Goal: Find specific page/section: Find specific page/section

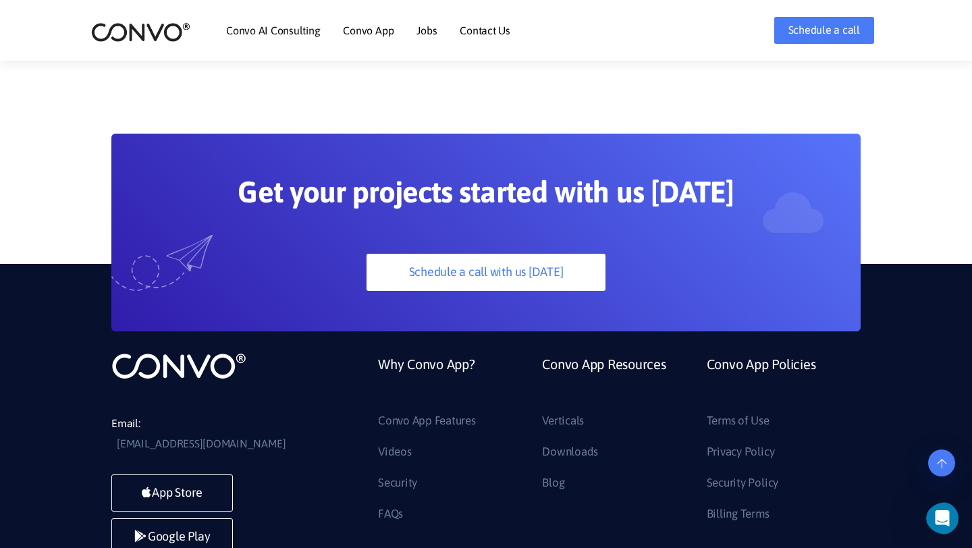
scroll to position [3535, 0]
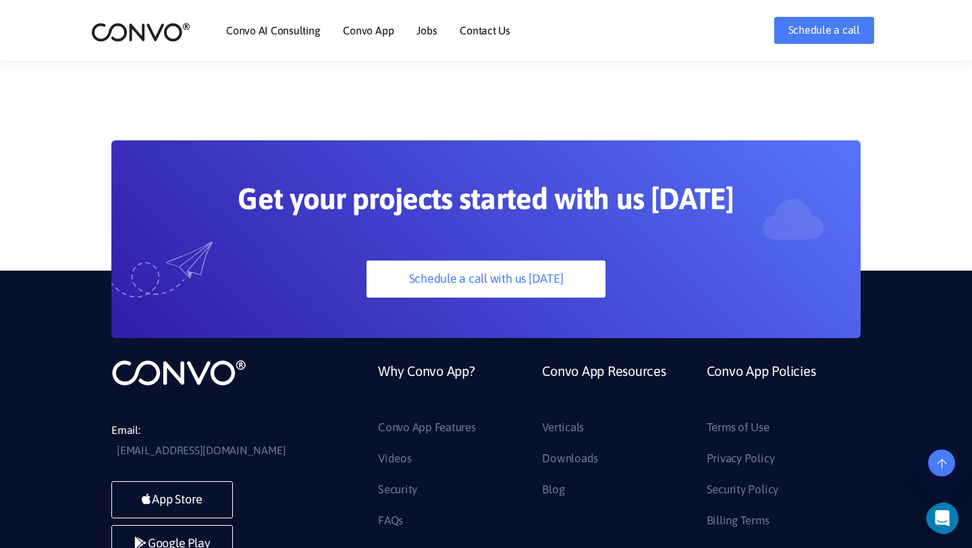
click at [479, 28] on link "Contact Us" at bounding box center [485, 30] width 51 height 11
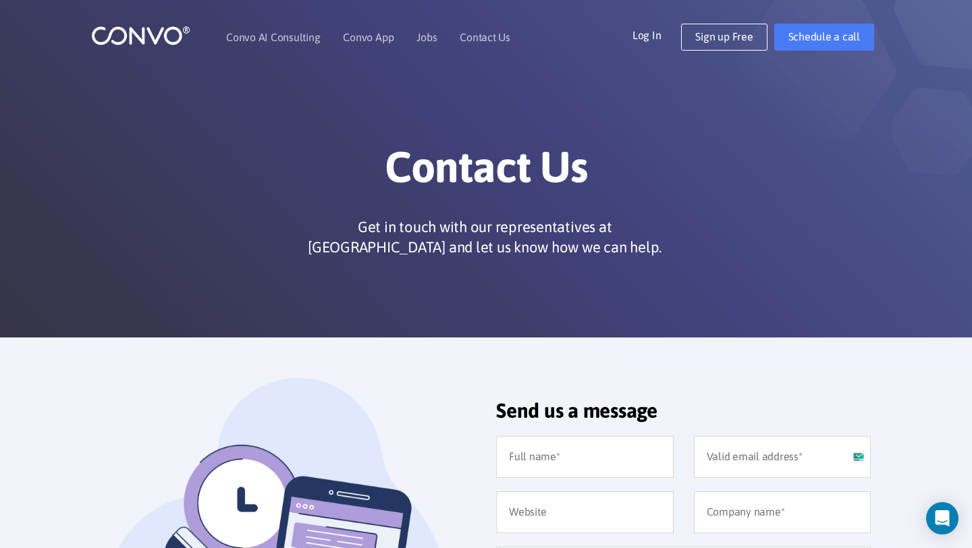
drag, startPoint x: 277, startPoint y: 181, endPoint x: 275, endPoint y: 209, distance: 28.4
click at [275, 180] on h1 "Contact Us" at bounding box center [485, 172] width 749 height 62
click at [421, 38] on link "Jobs" at bounding box center [427, 37] width 20 height 11
